Goal: Find specific page/section: Find specific page/section

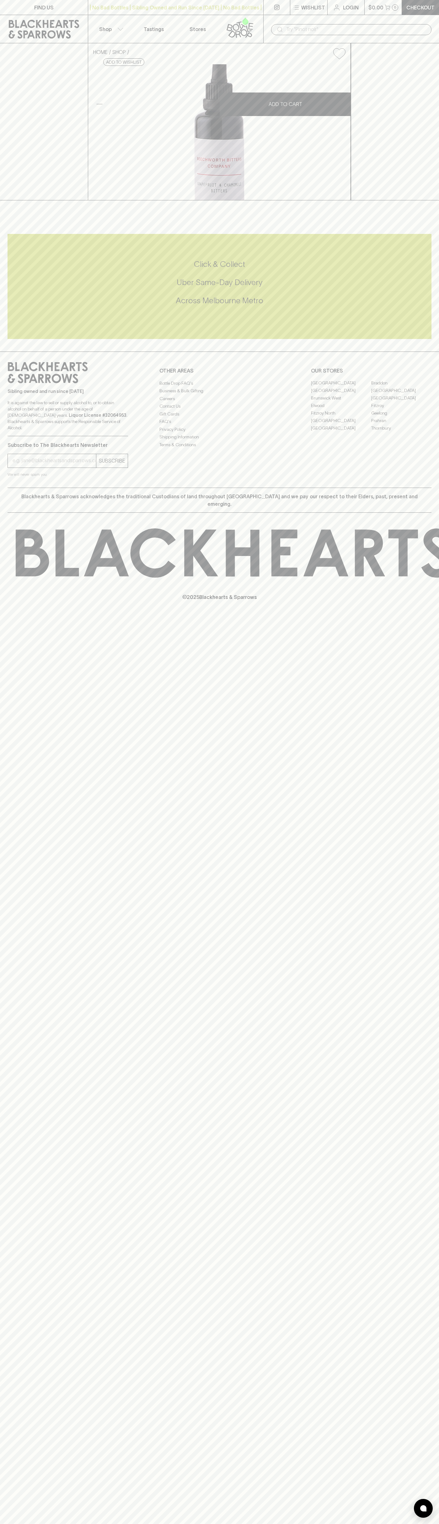
click at [75, 0] on link "FIND US" at bounding box center [44, 7] width 88 height 15
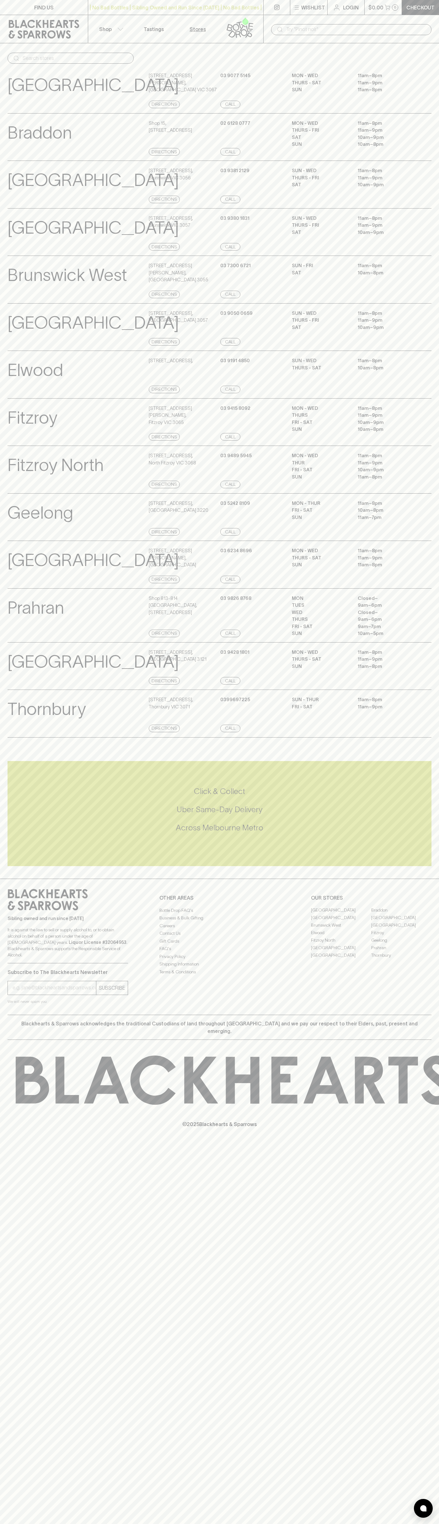
click at [416, 85] on div "MON - WED 11am – 8pm THURS - SAT 11am – 9pm SUN 11am – 8pm" at bounding box center [362, 90] width 140 height 36
click at [11, 1524] on html "FIND US | No Bad Bottles | Sibling Owned and Run Since [DATE] | No Bad Bottles …" at bounding box center [219, 762] width 439 height 1524
click at [16, 718] on div "Thornbury View Store Details [STREET_ADDRESS] Directions [PHONE_NUMBER] Call Su…" at bounding box center [220, 714] width 424 height 48
